Goal: Information Seeking & Learning: Learn about a topic

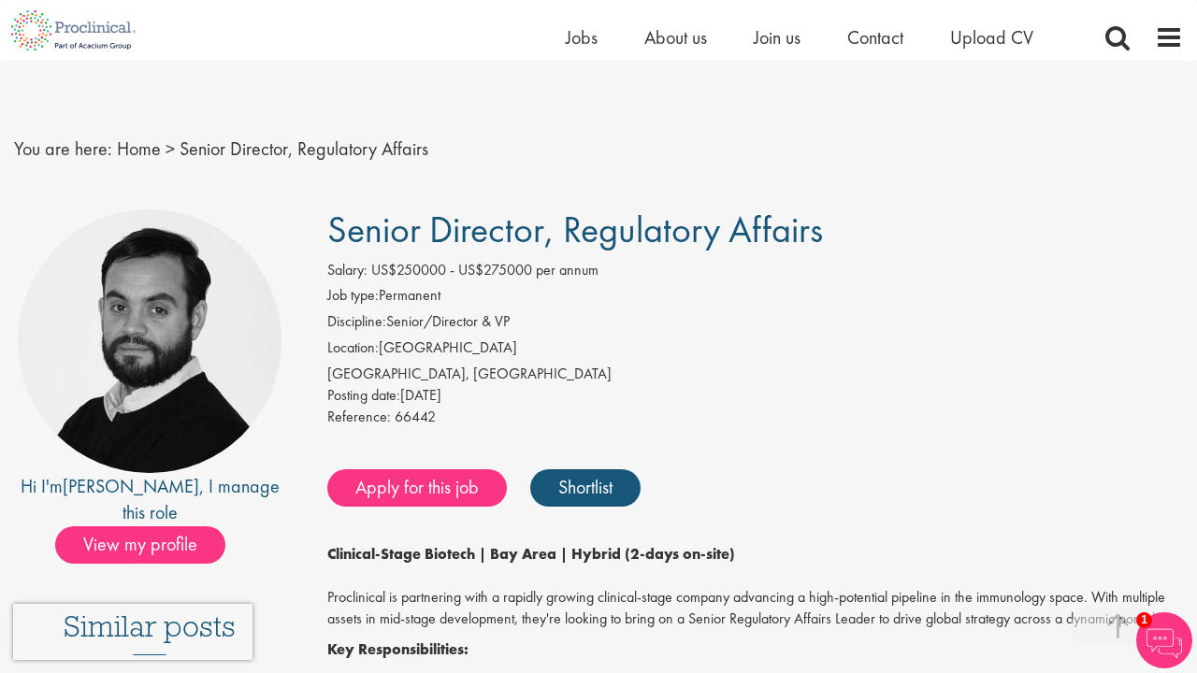
scroll to position [2274, 0]
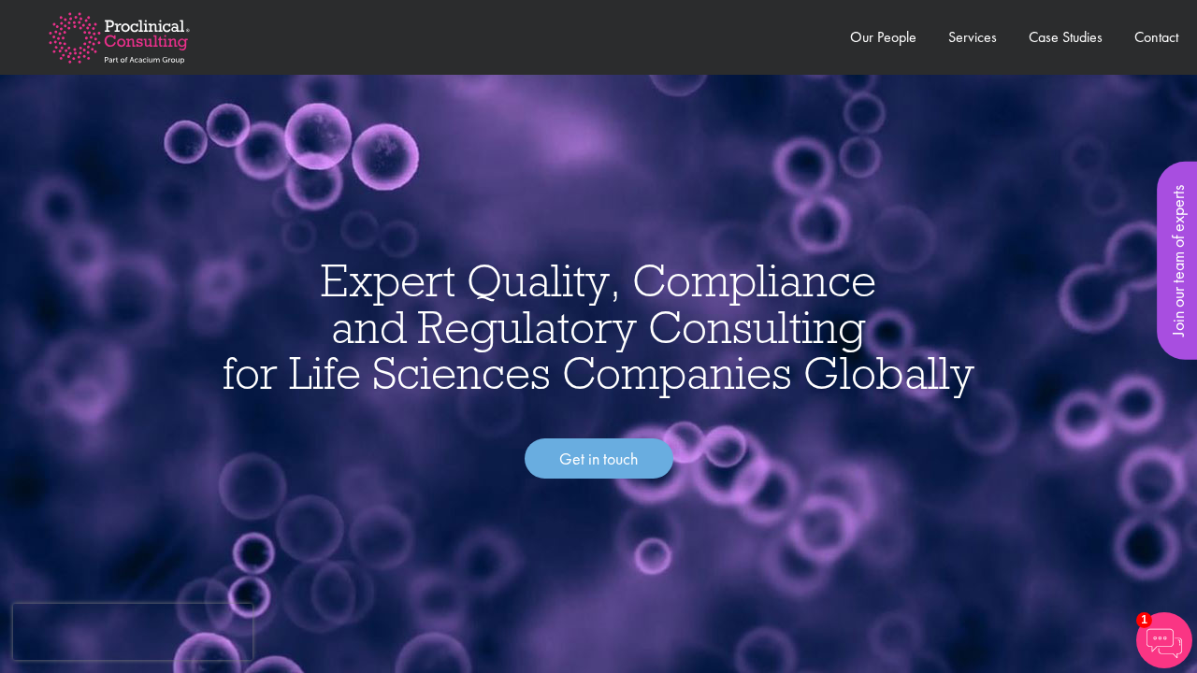
scroll to position [7390, 0]
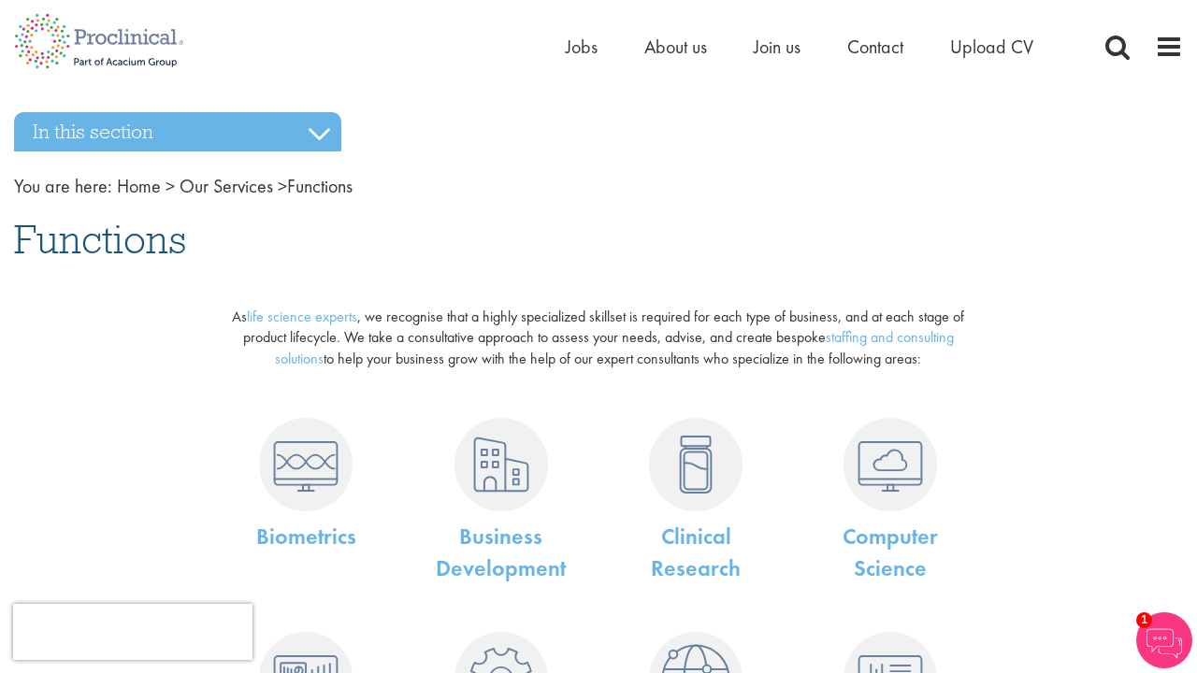
scroll to position [3298, 0]
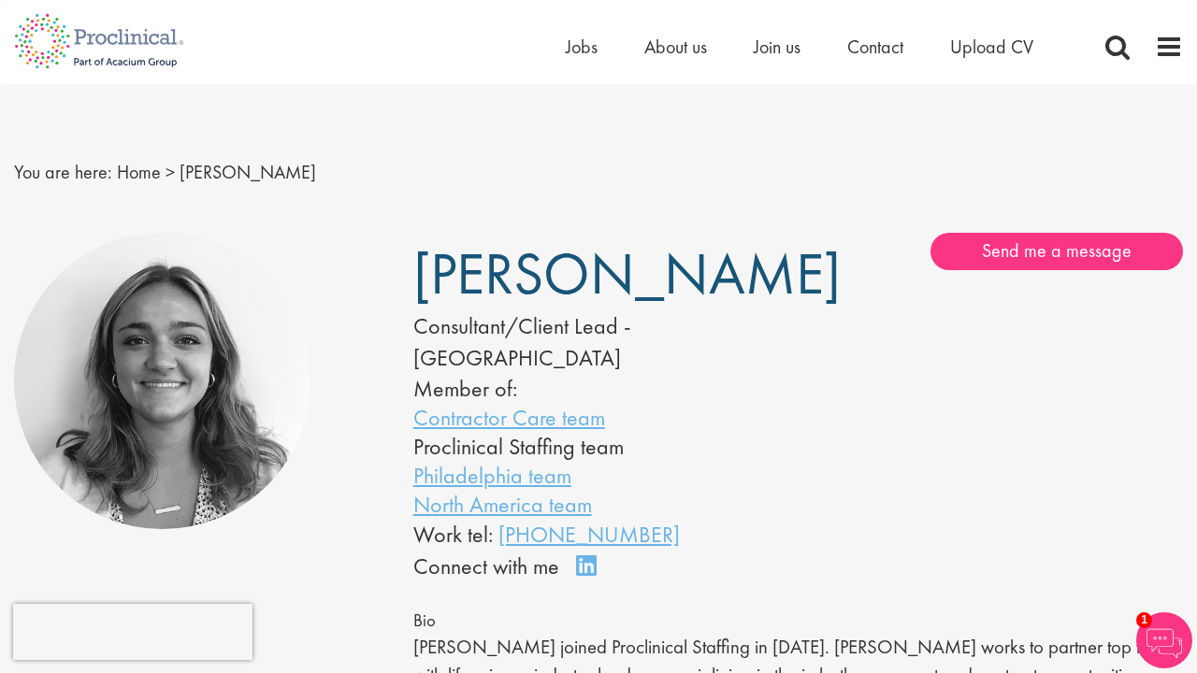
scroll to position [4798, 0]
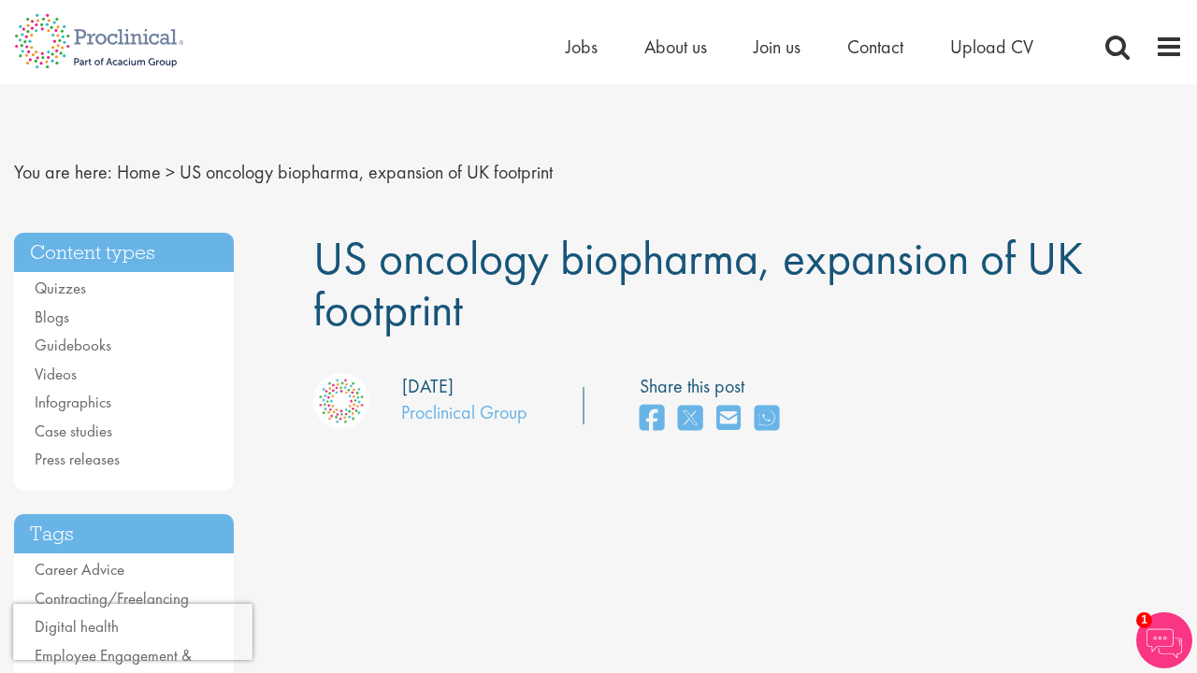
scroll to position [6655, 0]
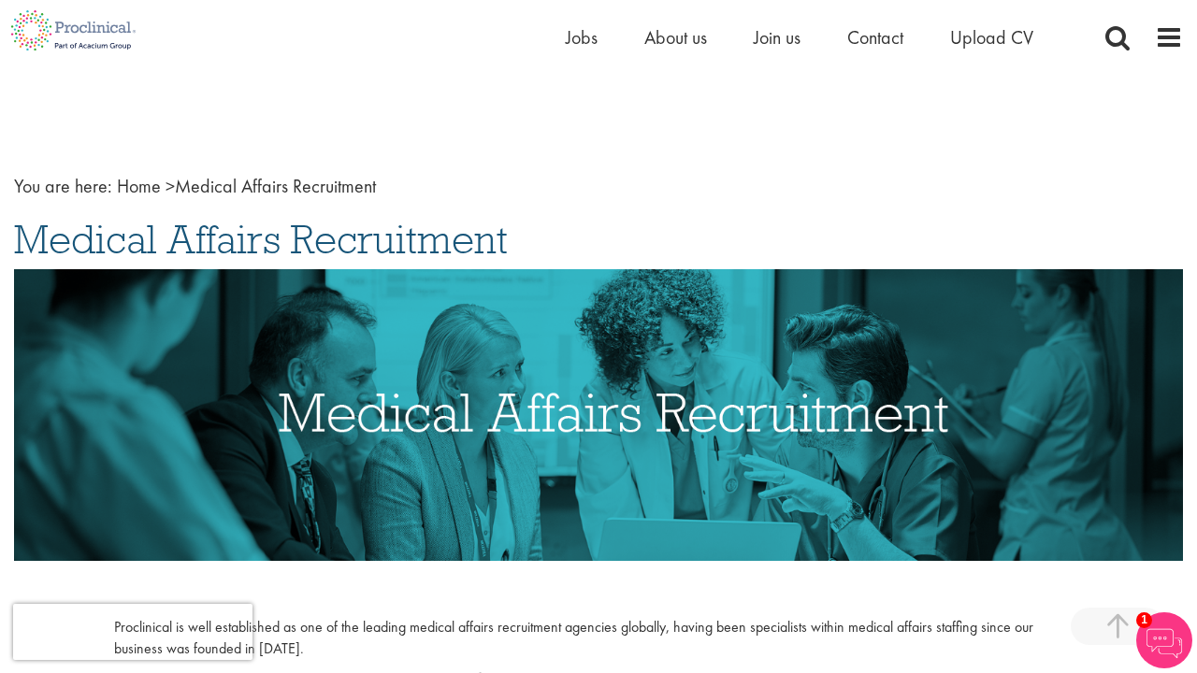
scroll to position [2777, 0]
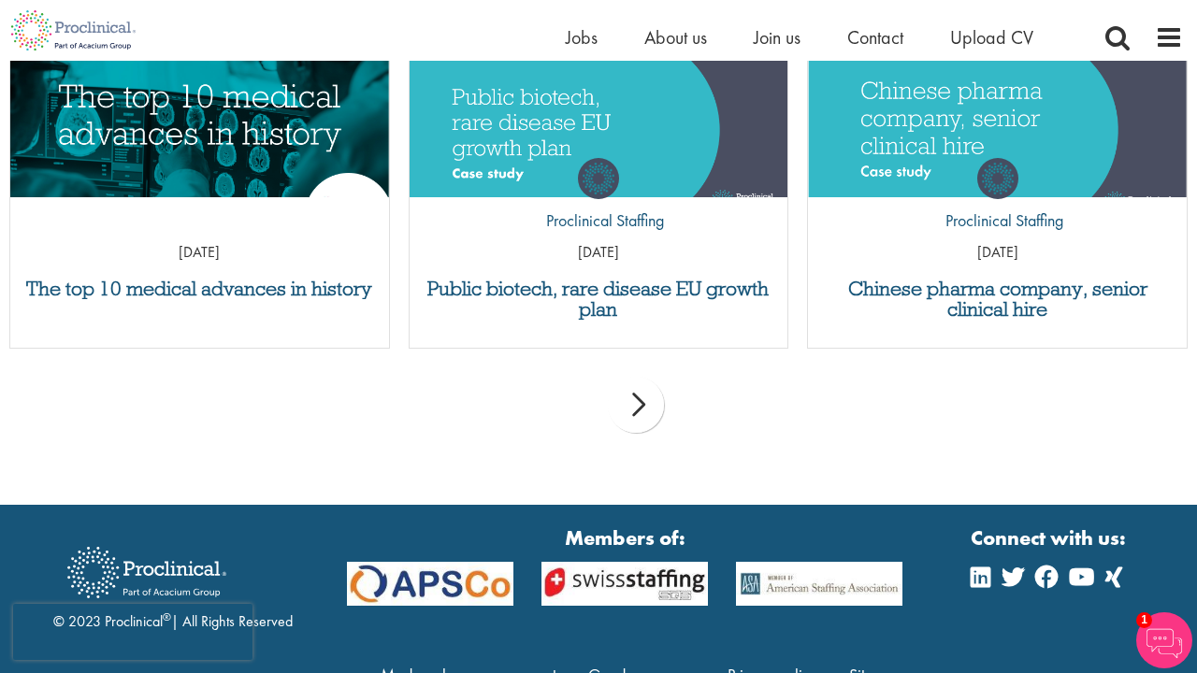
scroll to position [2777, 0]
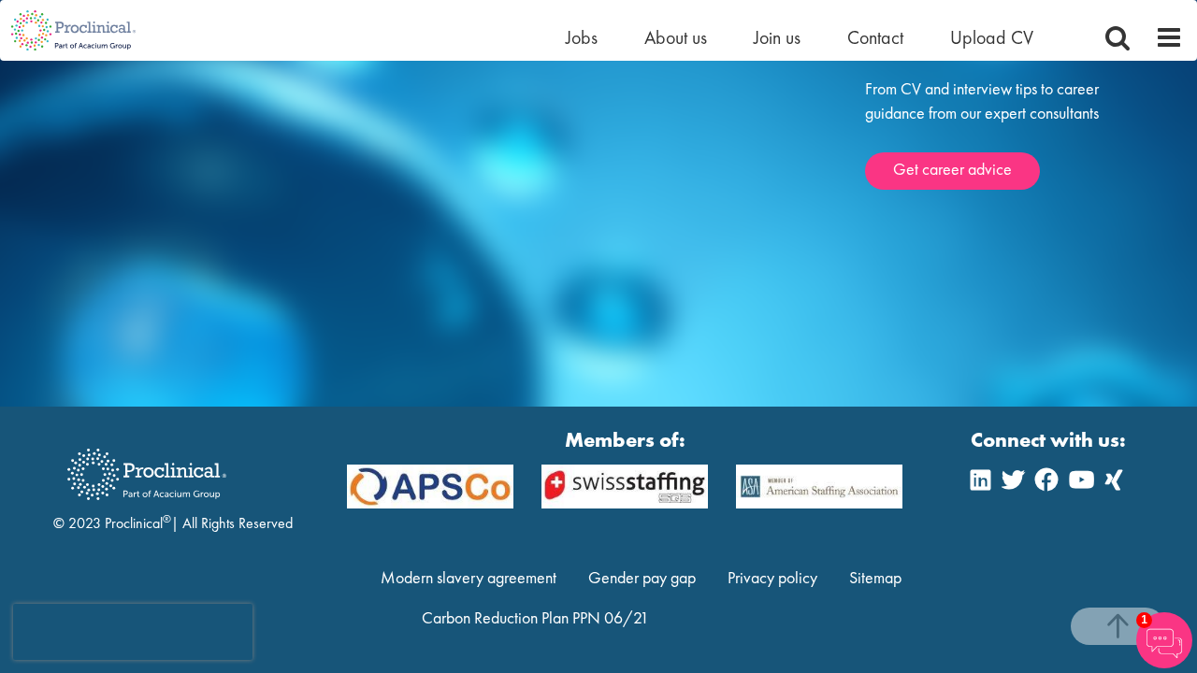
scroll to position [1253, 0]
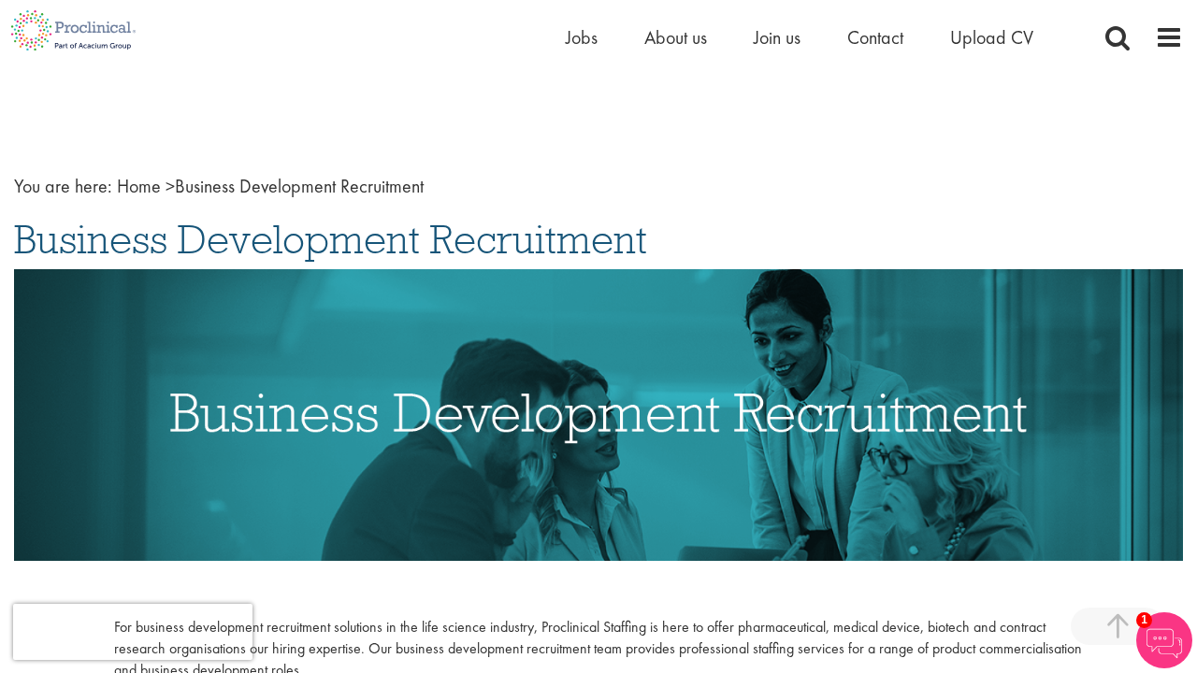
scroll to position [2436, 0]
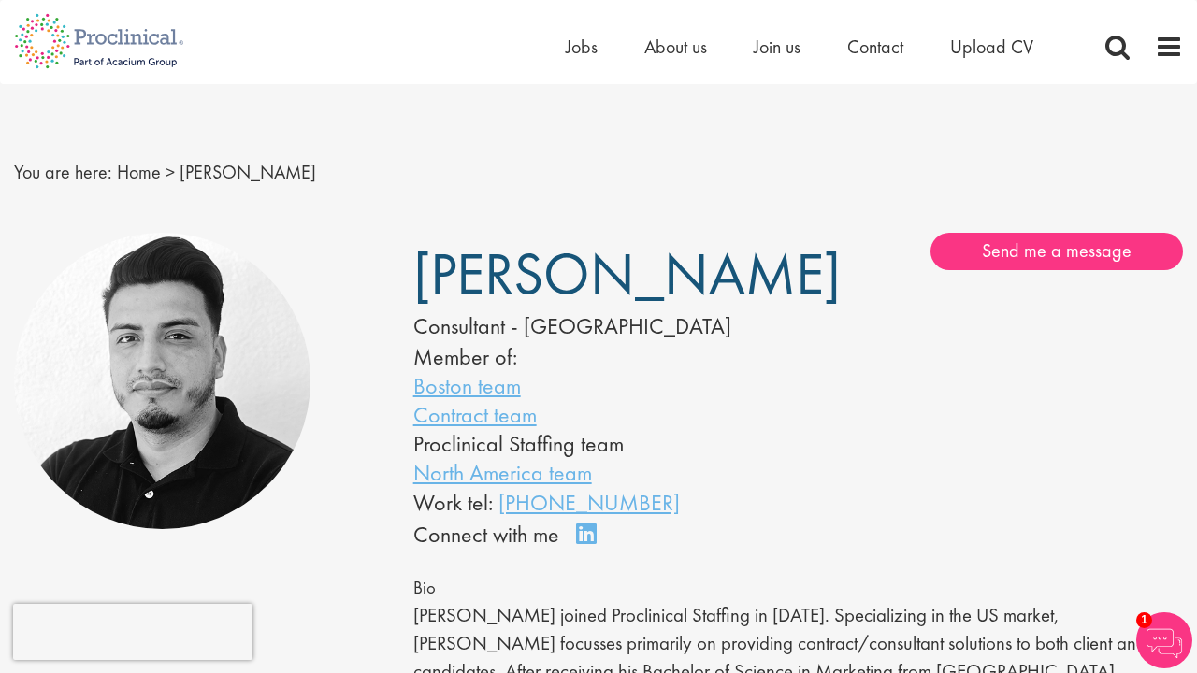
scroll to position [2103, 0]
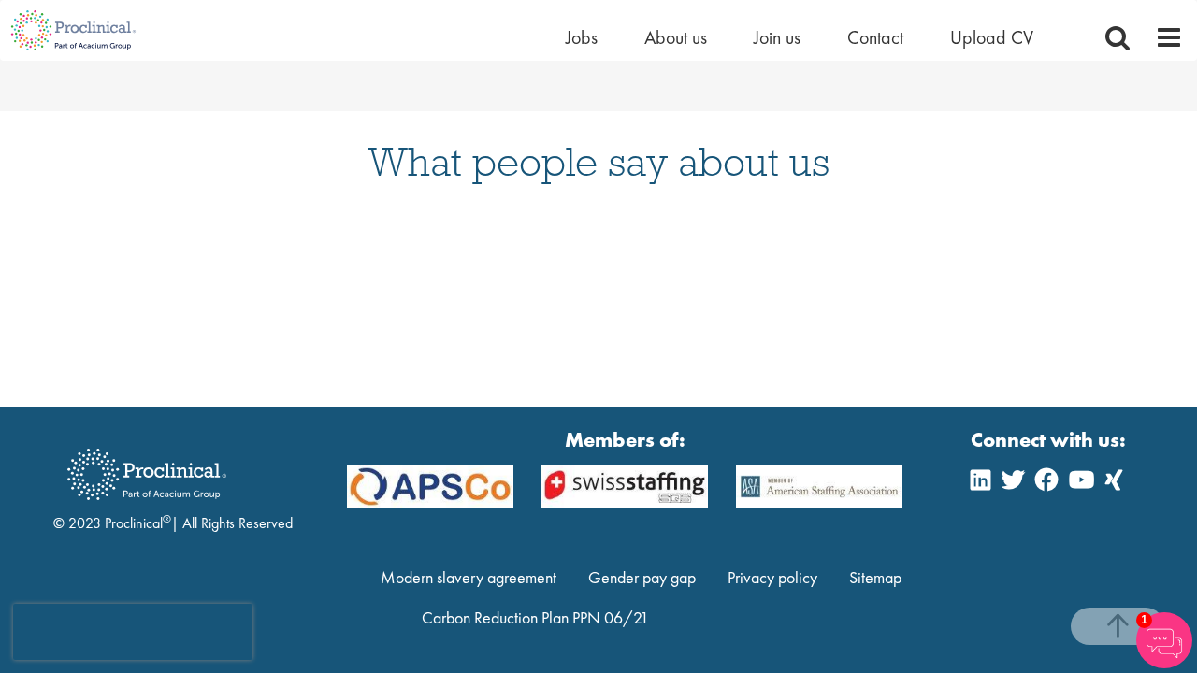
scroll to position [2610, 0]
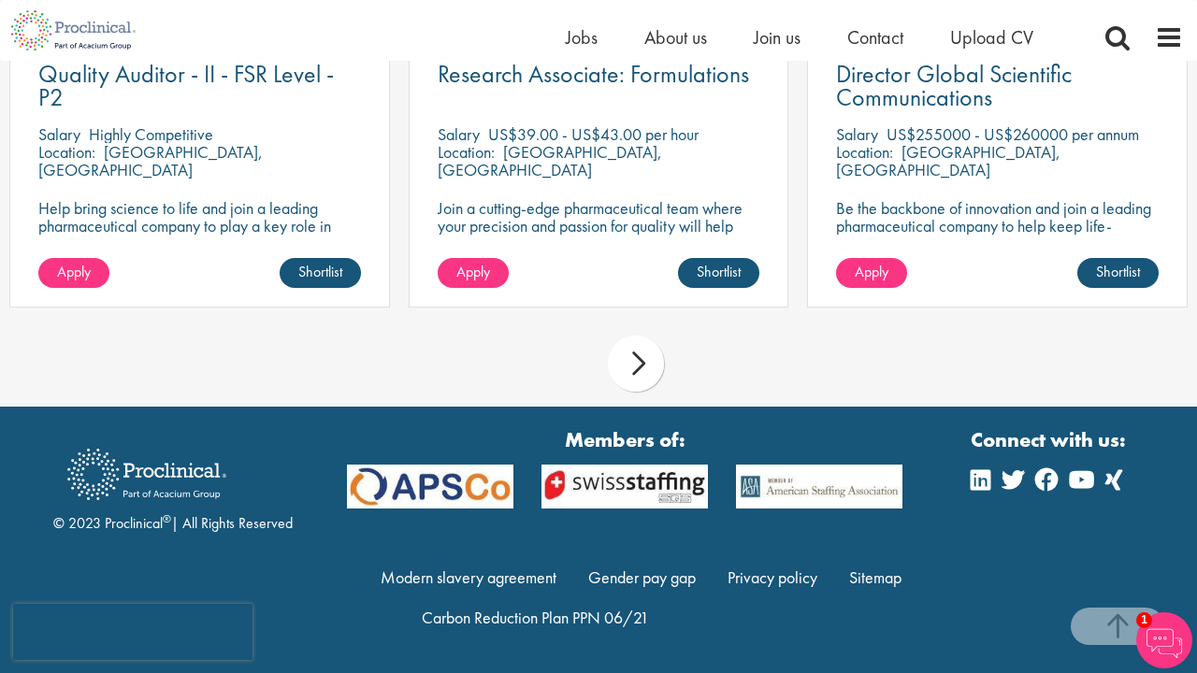
scroll to position [2223, 0]
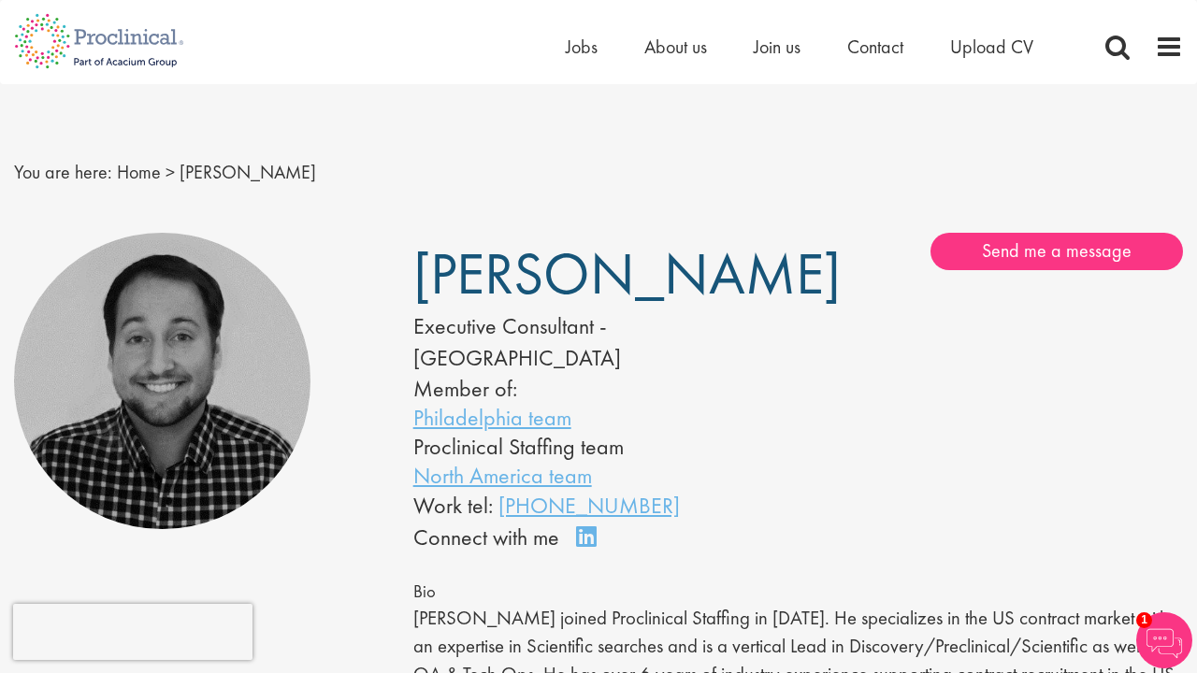
scroll to position [2022, 0]
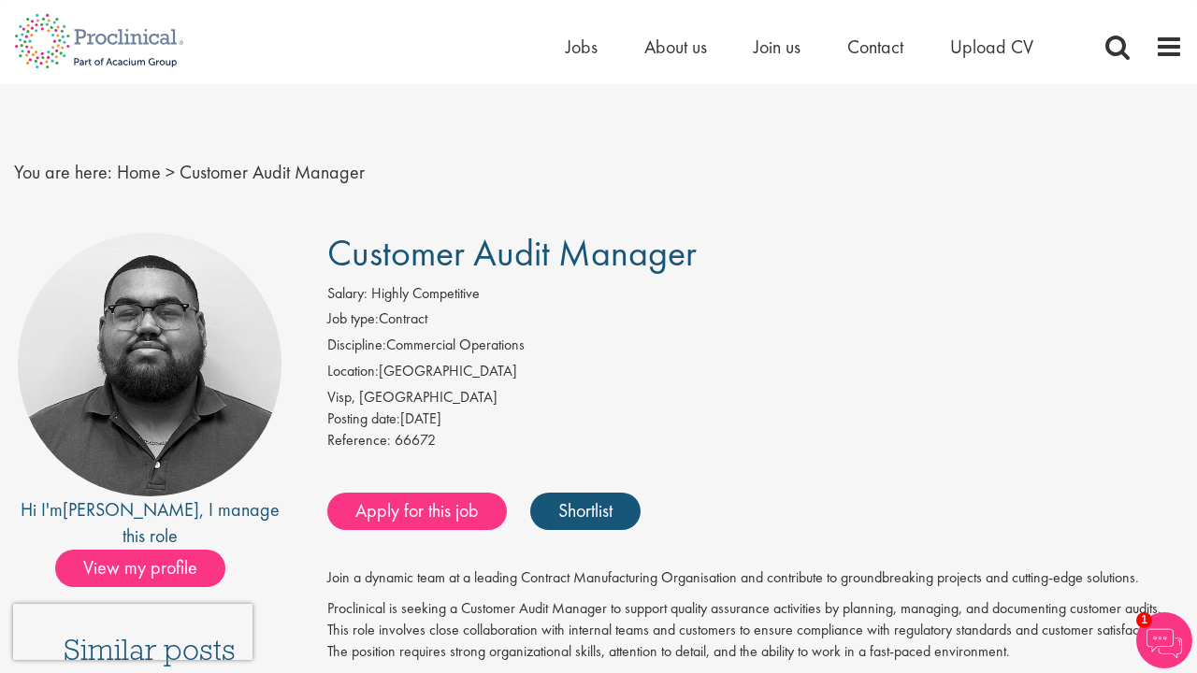
scroll to position [2649, 0]
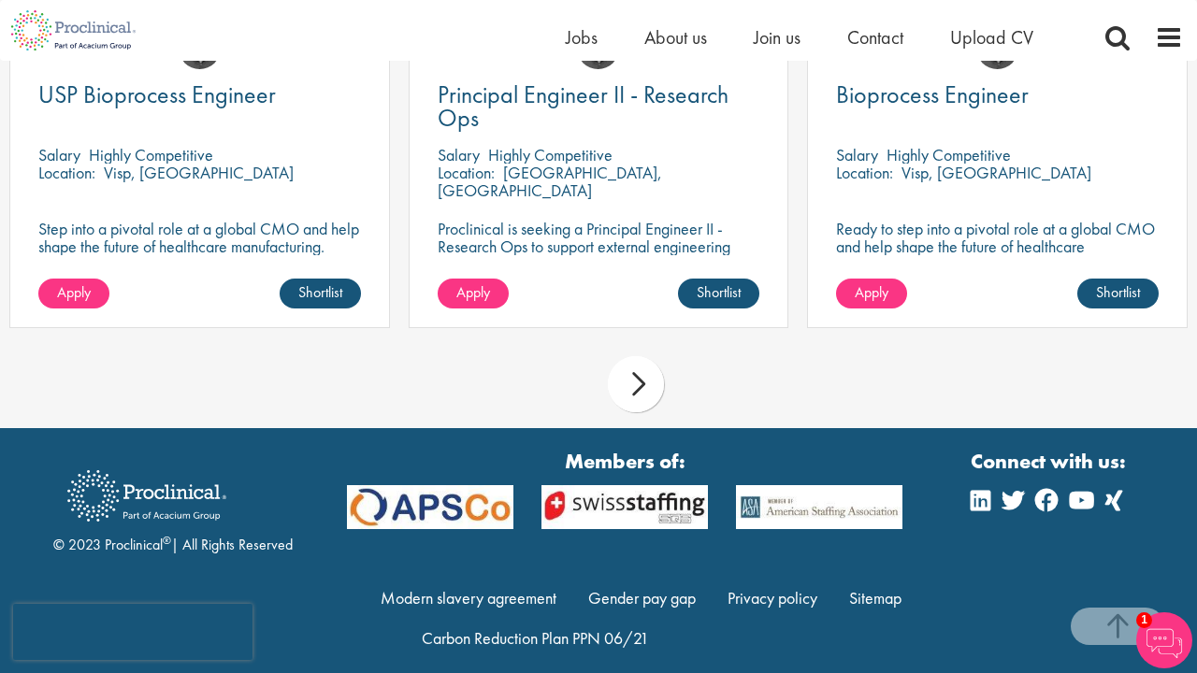
scroll to position [1644, 0]
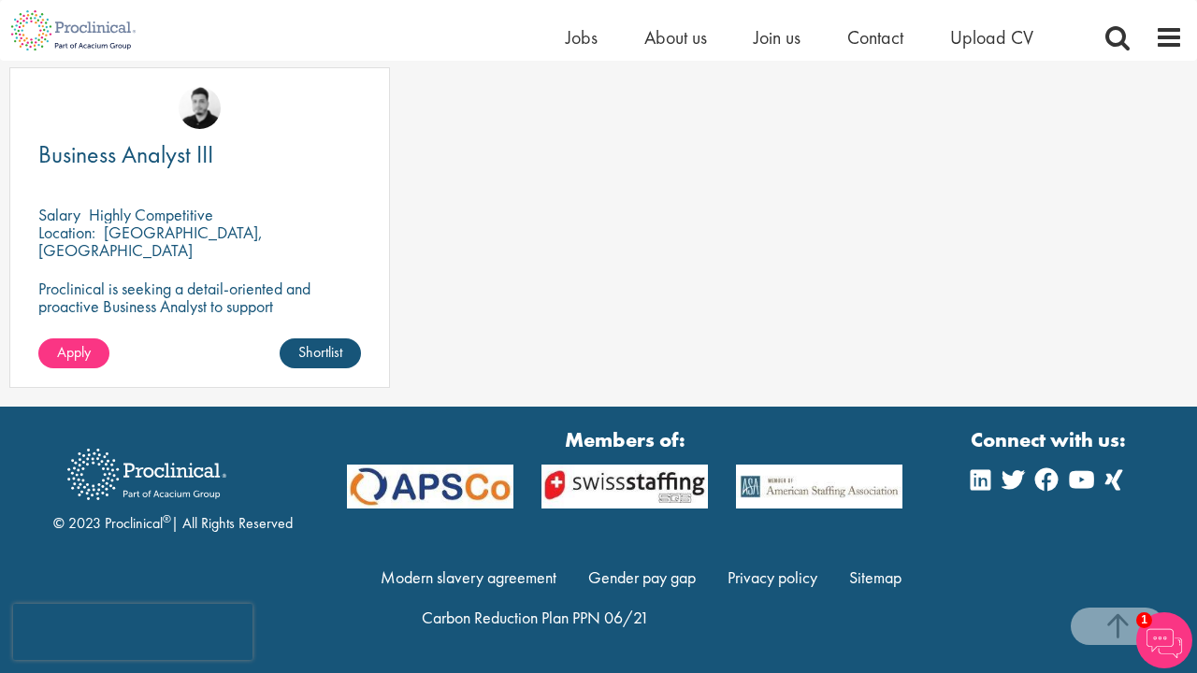
scroll to position [1803, 0]
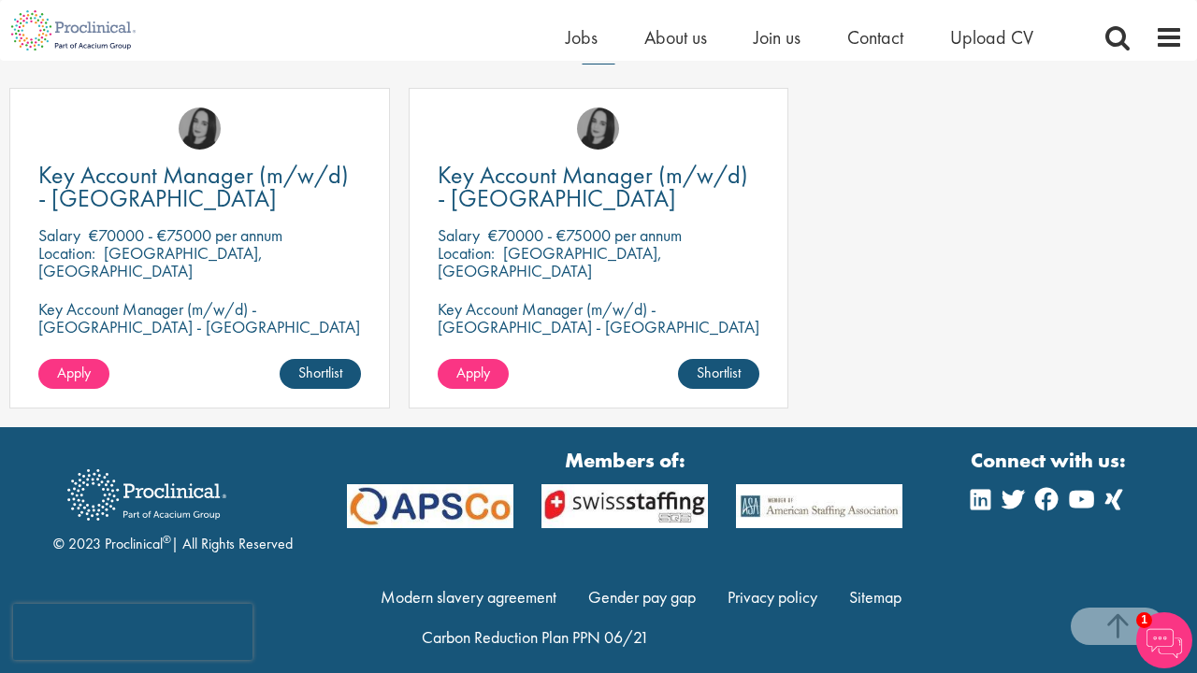
scroll to position [1630, 0]
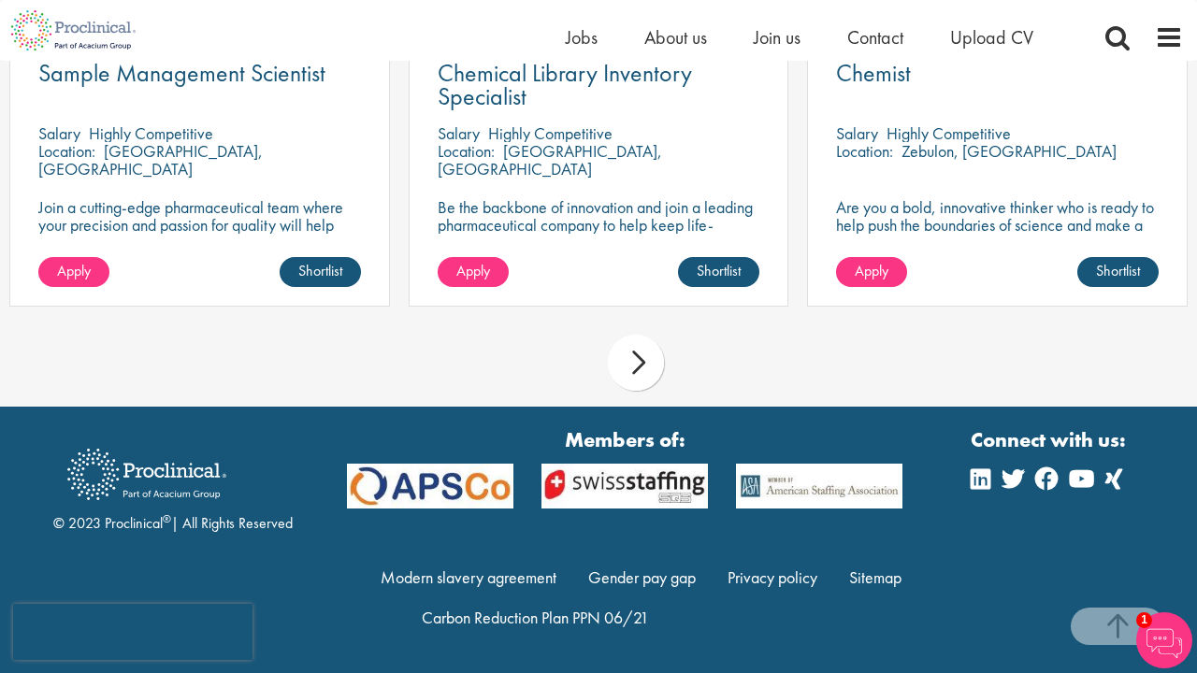
scroll to position [1660, 0]
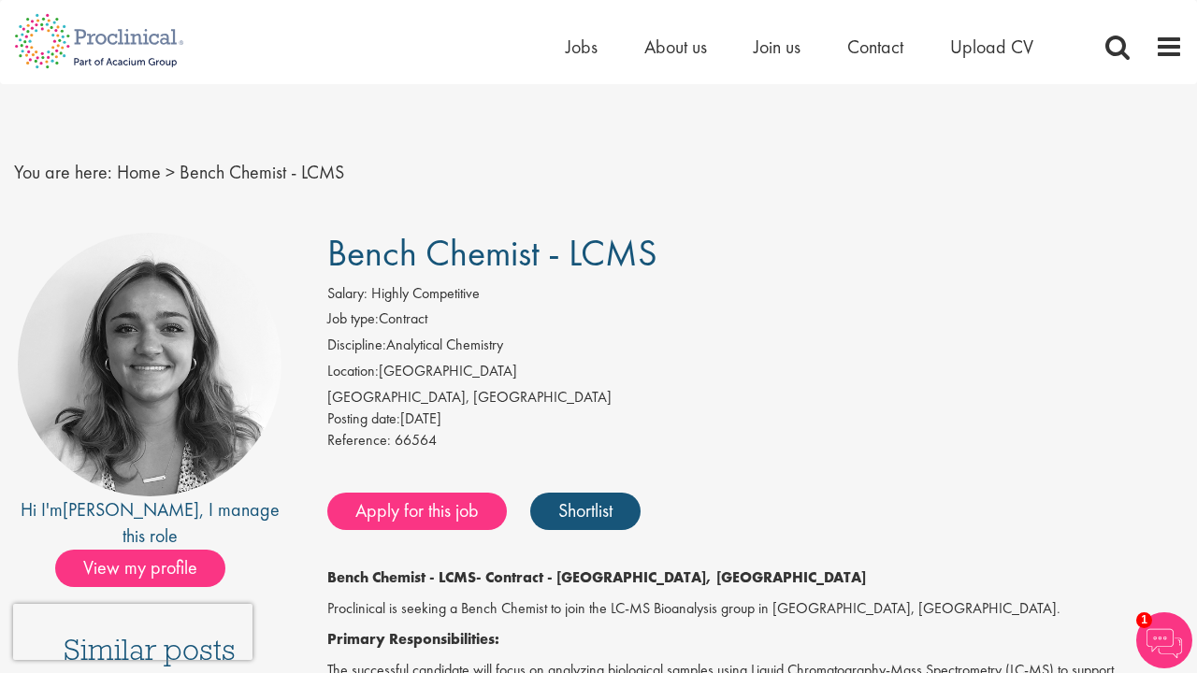
scroll to position [2530, 0]
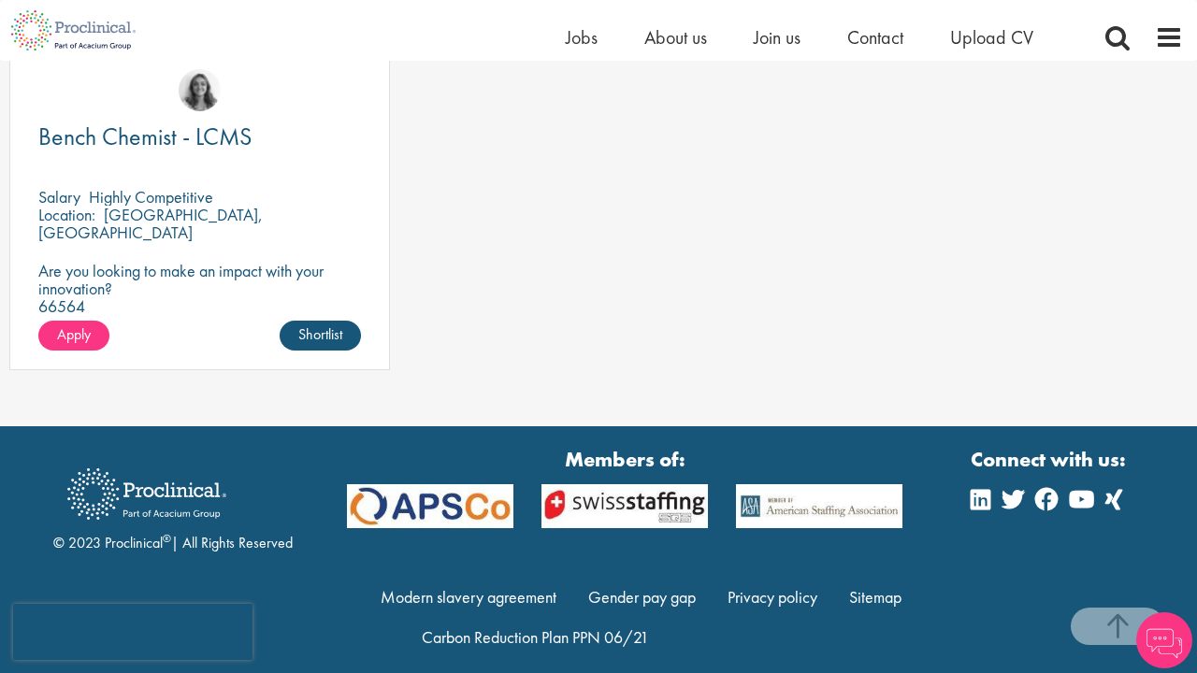
scroll to position [2139, 0]
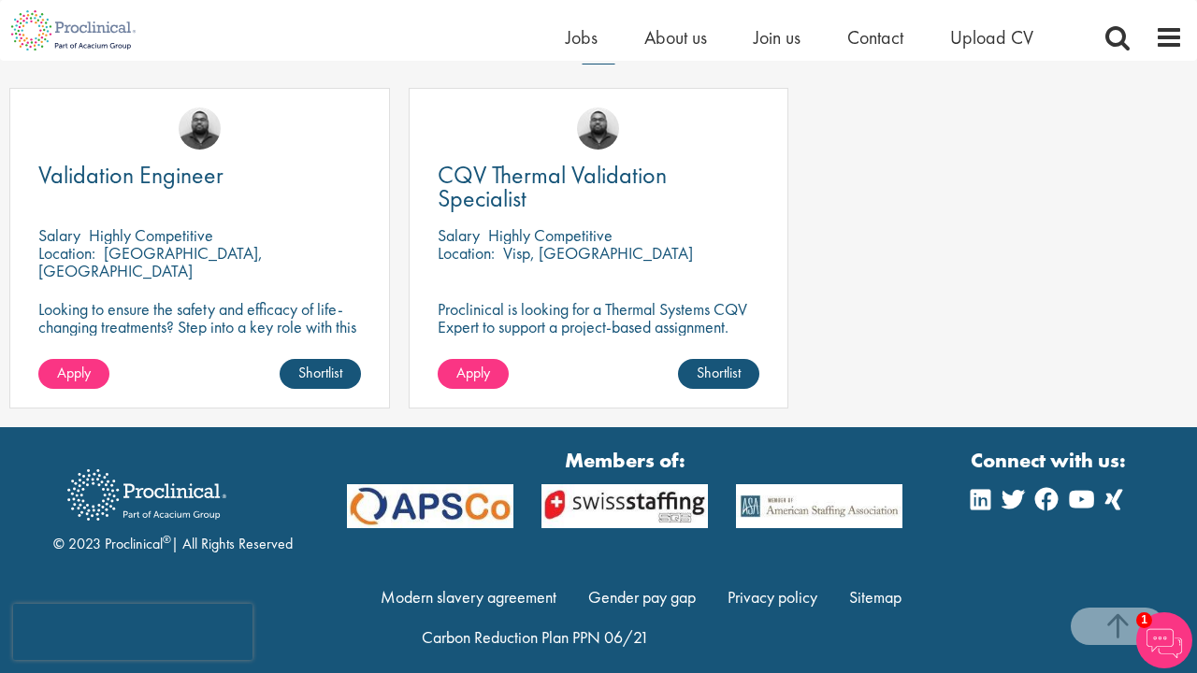
scroll to position [1621, 0]
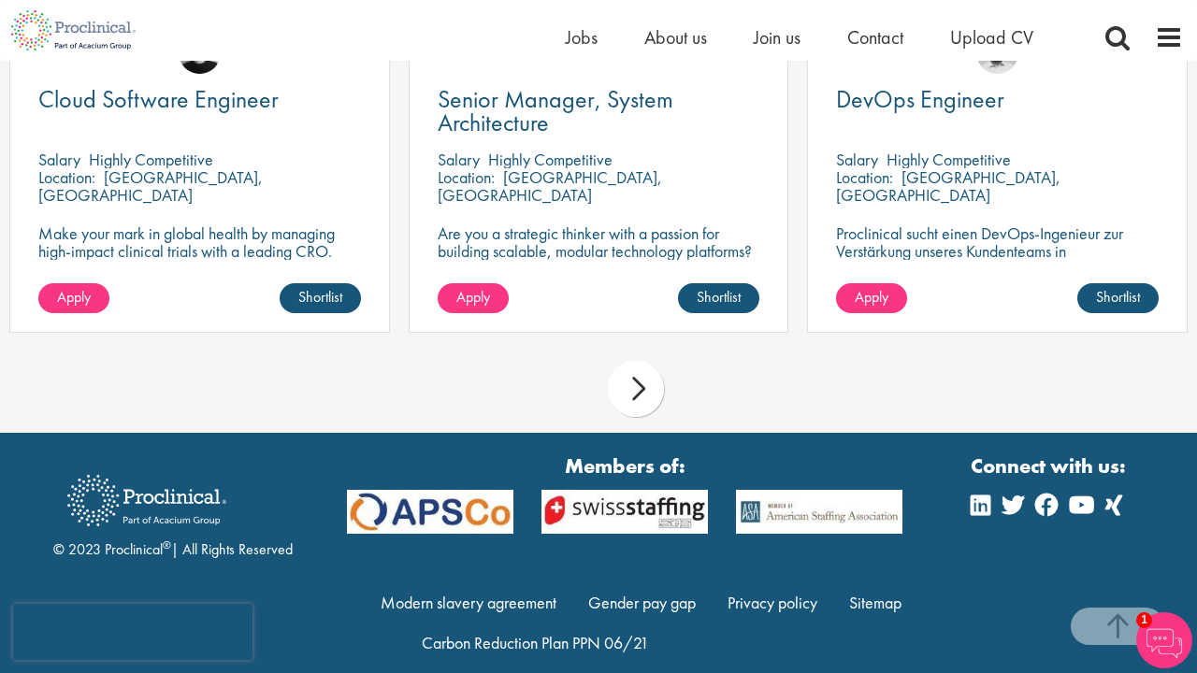
scroll to position [1575, 0]
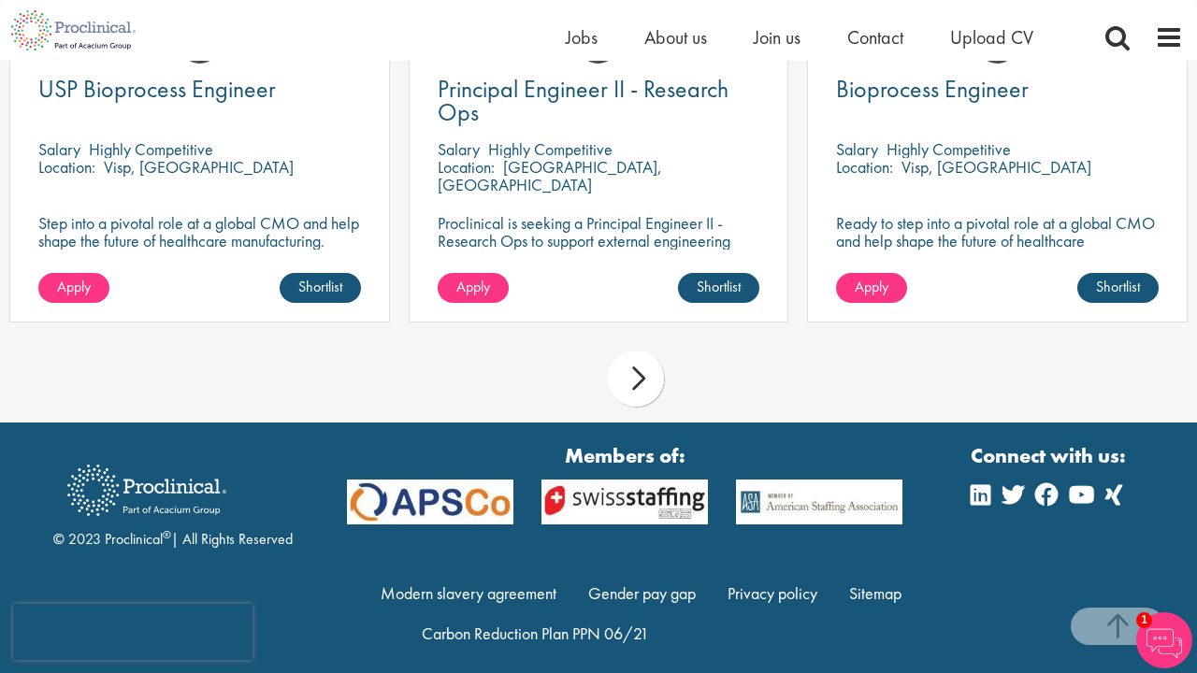
scroll to position [1773, 0]
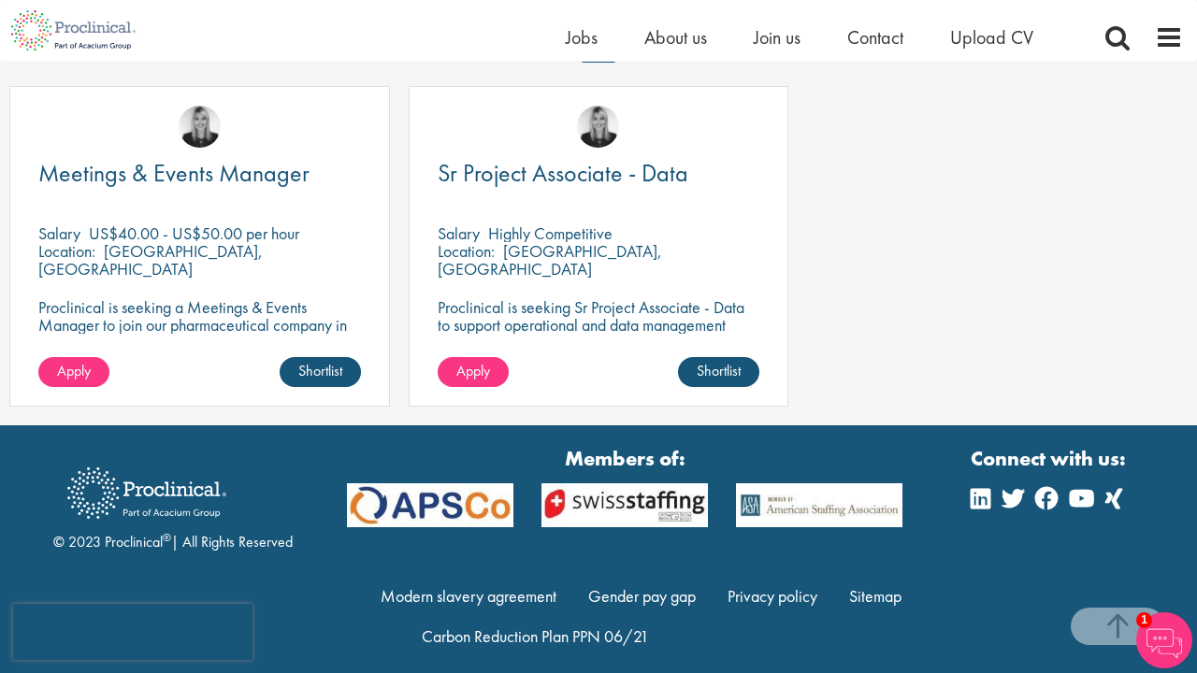
scroll to position [1535, 0]
